Goal: Information Seeking & Learning: Learn about a topic

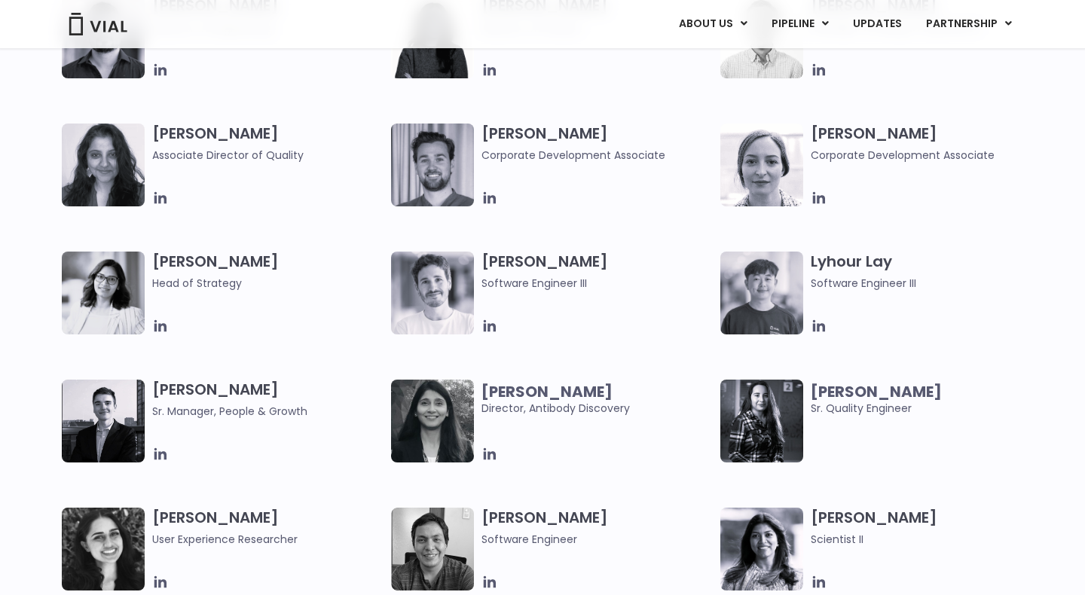
scroll to position [2026, 0]
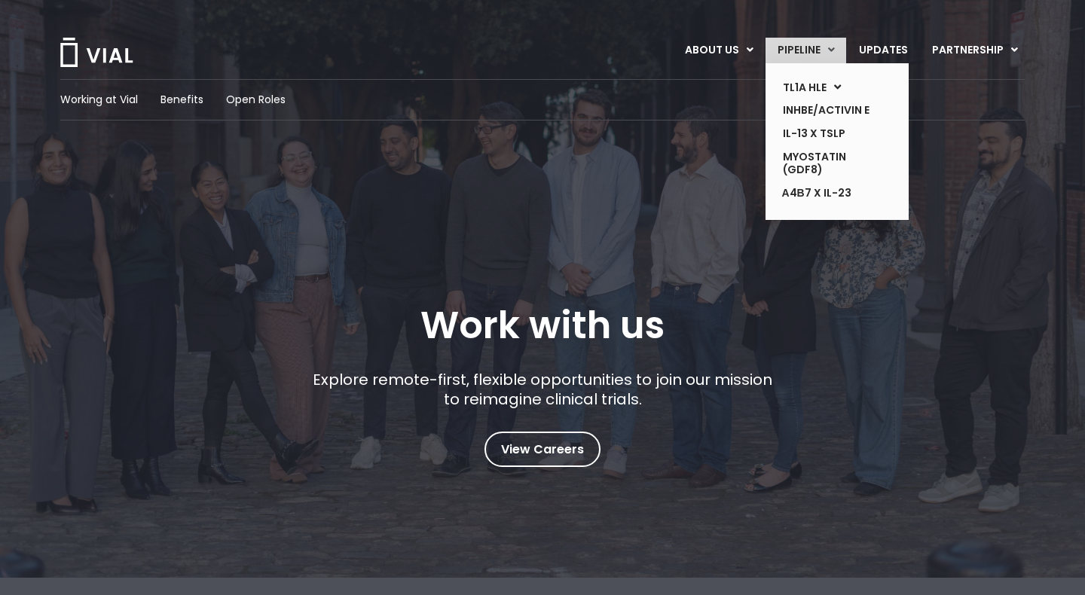
click at [804, 46] on link "PIPELINE" at bounding box center [806, 51] width 81 height 26
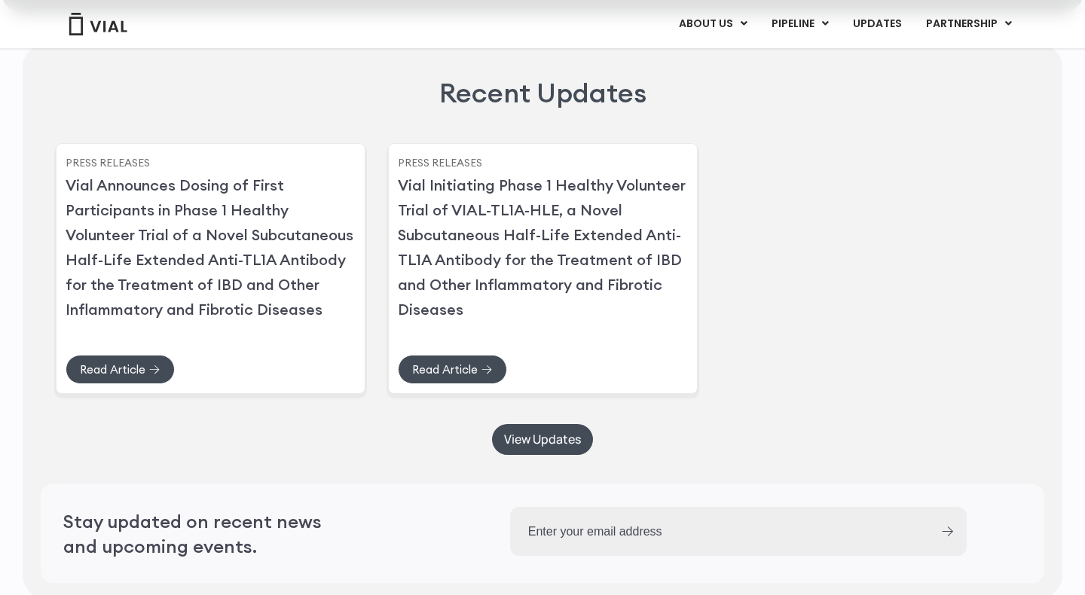
scroll to position [3723, 0]
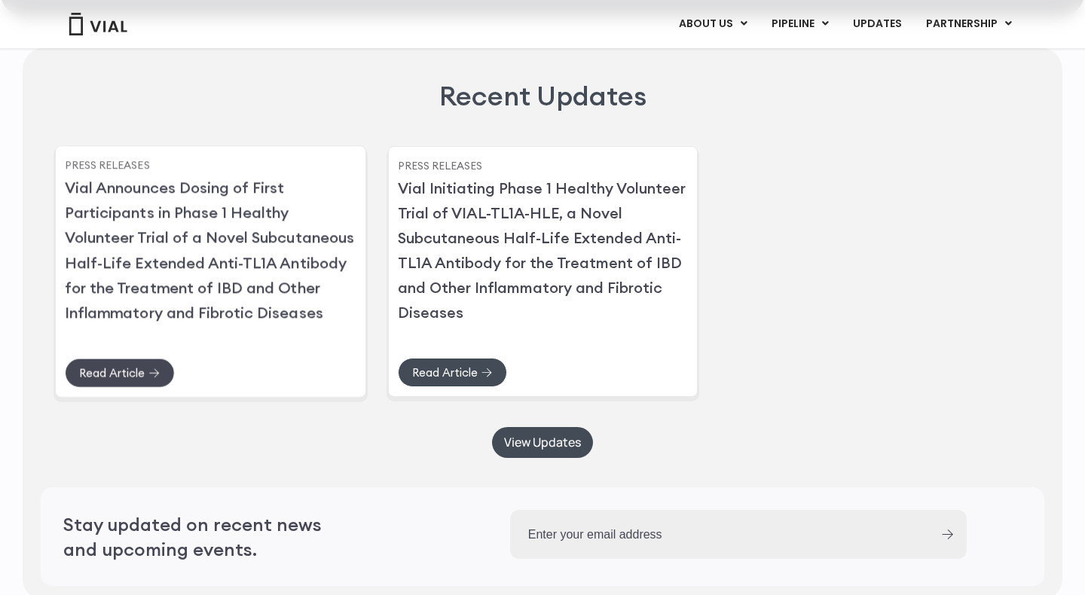
click at [139, 379] on span "Read Article" at bounding box center [112, 373] width 66 height 11
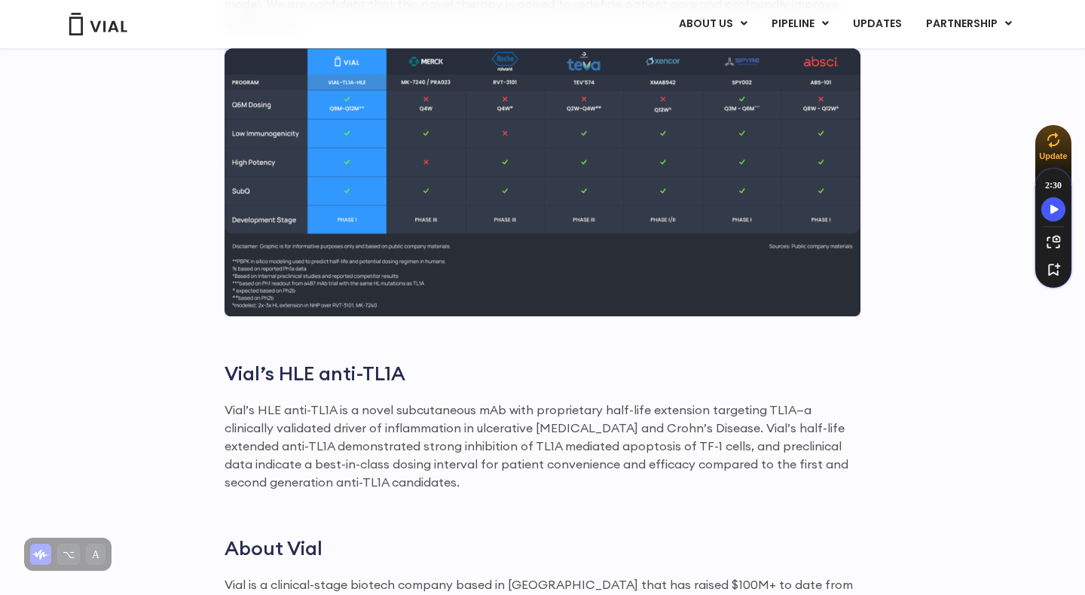
scroll to position [1940, 0]
